Goal: Task Accomplishment & Management: Manage account settings

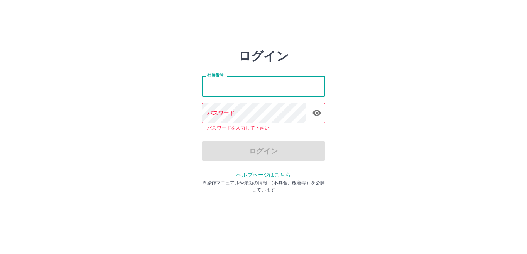
drag, startPoint x: 269, startPoint y: 81, endPoint x: 106, endPoint y: 122, distance: 168.7
click at [106, 122] on div "ログイン 社員番号 社員番号 パスワード パスワード パスワードを入力して下さい ログイン ヘルプページはこちら ※操作マニュアルや最新の情報 （不具合、改善…" at bounding box center [263, 110] width 463 height 123
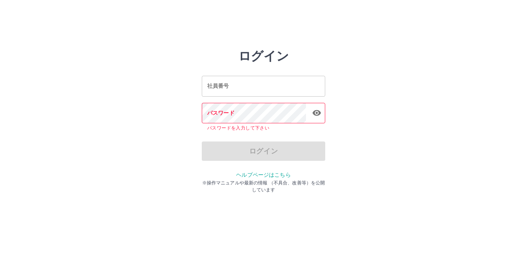
click at [241, 91] on input "社員番号" at bounding box center [263, 86] width 123 height 20
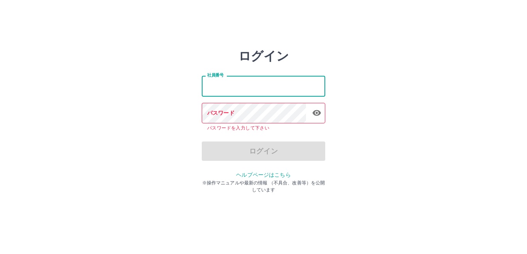
type input "*******"
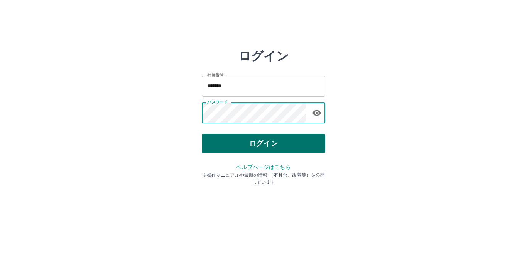
click at [259, 138] on button "ログイン" at bounding box center [263, 143] width 123 height 19
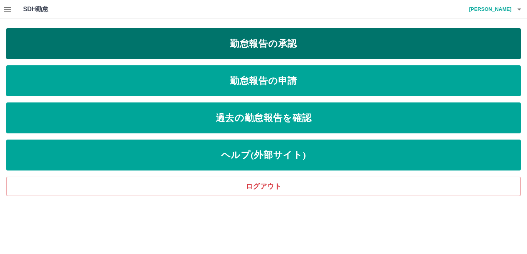
click at [258, 43] on link "勤怠報告の承認" at bounding box center [263, 43] width 515 height 31
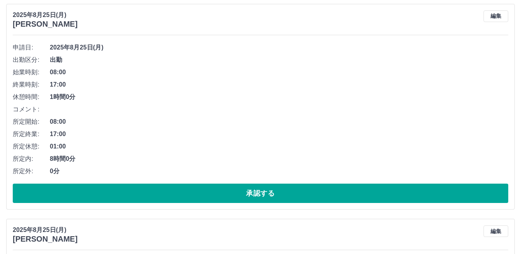
scroll to position [108, 0]
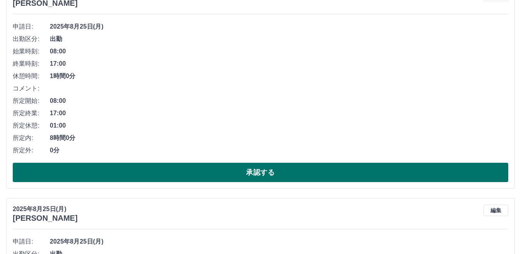
click at [226, 174] on button "承認する" at bounding box center [260, 171] width 495 height 19
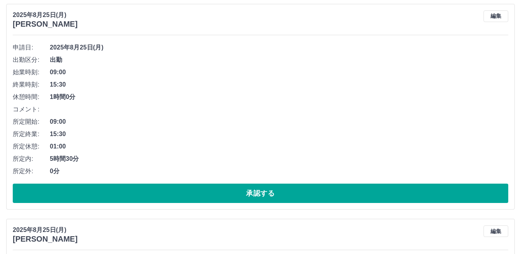
scroll to position [98, 0]
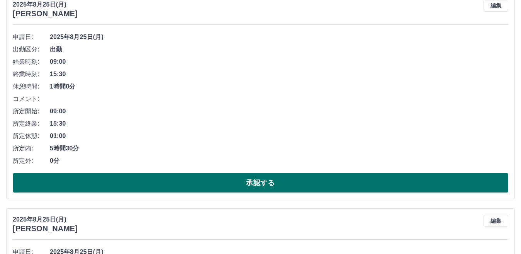
click at [295, 189] on button "承認する" at bounding box center [260, 182] width 495 height 19
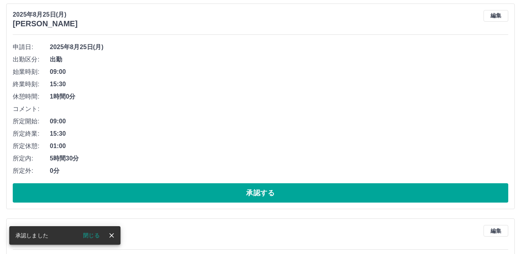
scroll to position [103, 0]
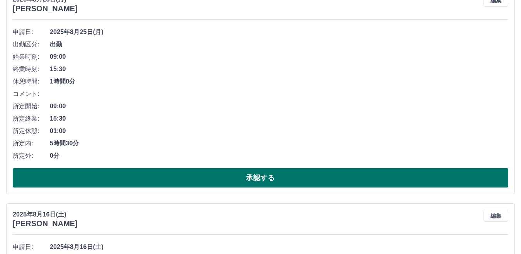
click at [283, 174] on button "承認する" at bounding box center [260, 177] width 495 height 19
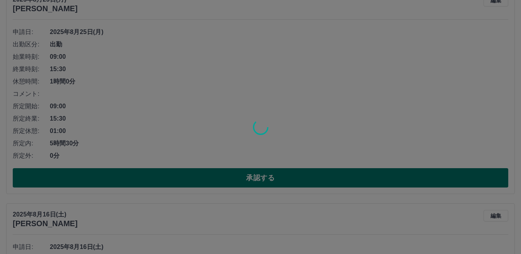
scroll to position [0, 0]
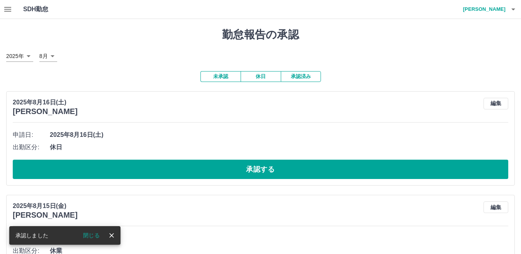
drag, startPoint x: 280, startPoint y: 18, endPoint x: 363, endPoint y: 1, distance: 84.2
click at [363, 1] on div "SDH勤怠 川口　明三" at bounding box center [260, 9] width 521 height 19
